Goal: Find specific page/section: Find specific page/section

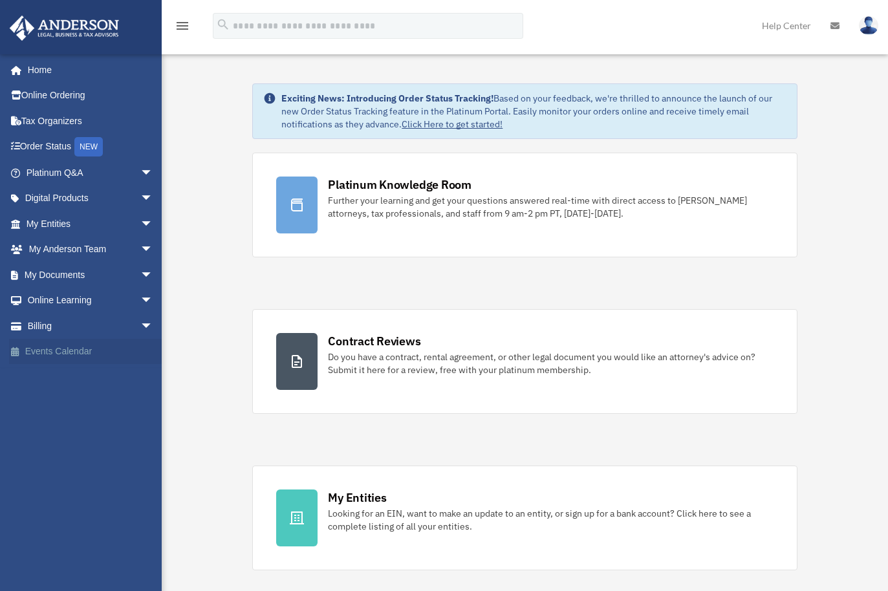
click at [60, 351] on link "Events Calendar" at bounding box center [91, 352] width 164 height 26
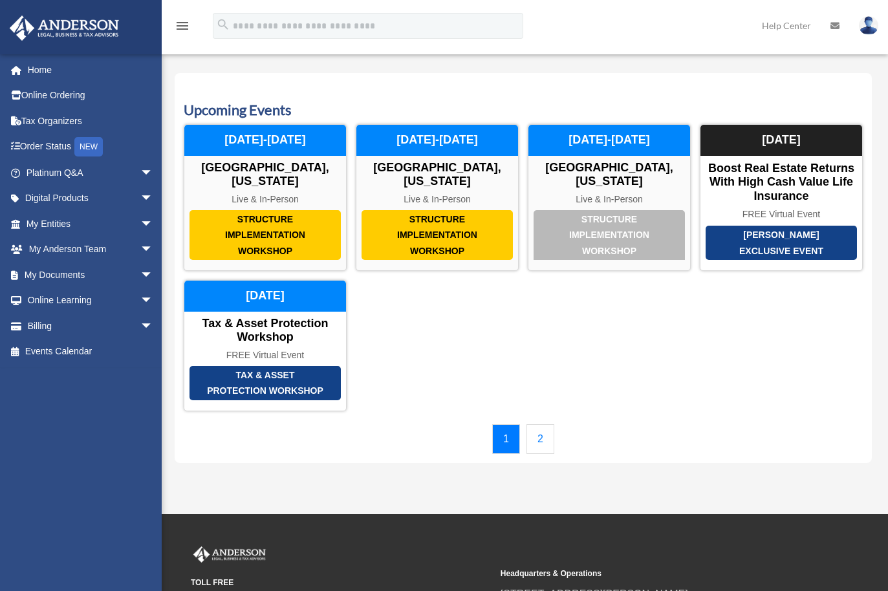
click at [545, 434] on link "2" at bounding box center [541, 439] width 28 height 30
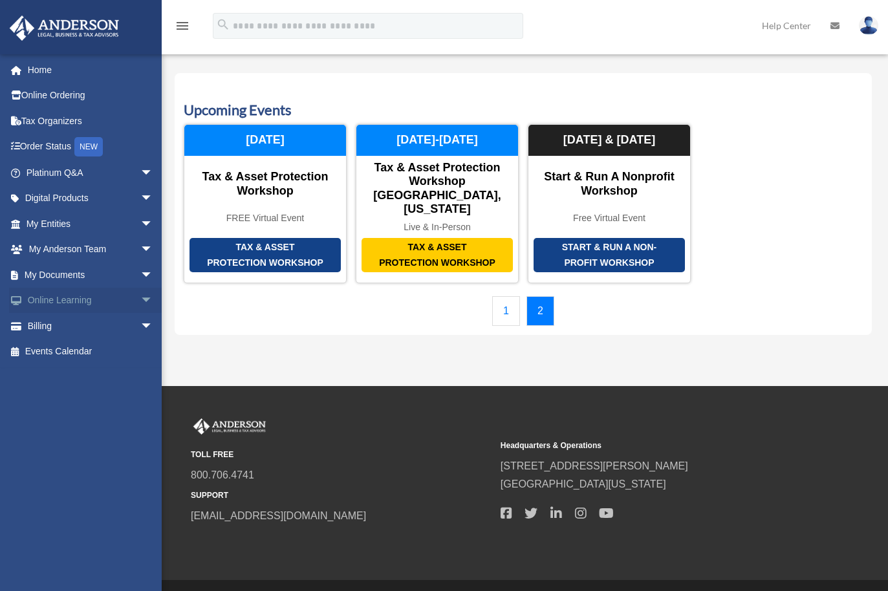
click at [67, 305] on link "Online Learning arrow_drop_down" at bounding box center [91, 301] width 164 height 26
click at [140, 298] on span "arrow_drop_down" at bounding box center [153, 301] width 26 height 27
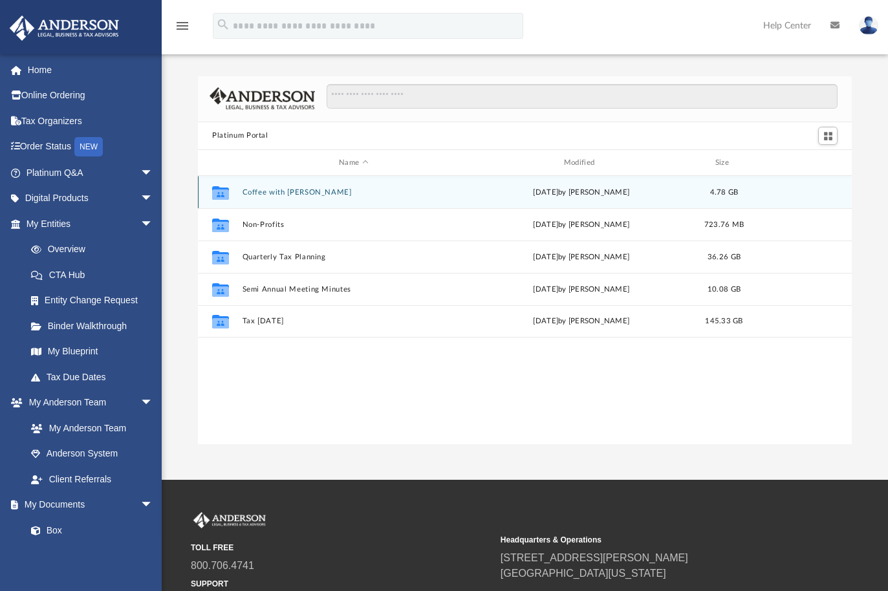
scroll to position [283, 643]
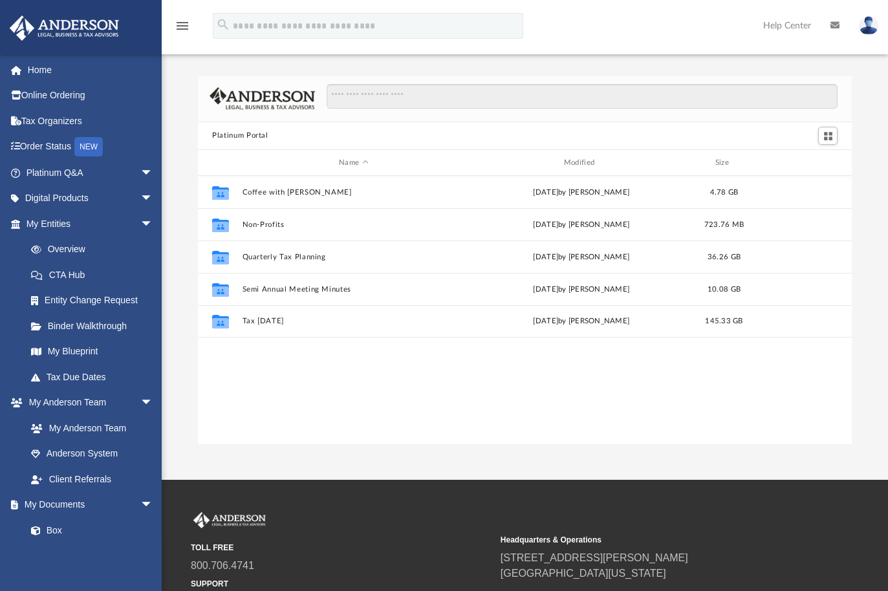
click at [867, 30] on img at bounding box center [868, 25] width 19 height 19
